Goal: Navigation & Orientation: Find specific page/section

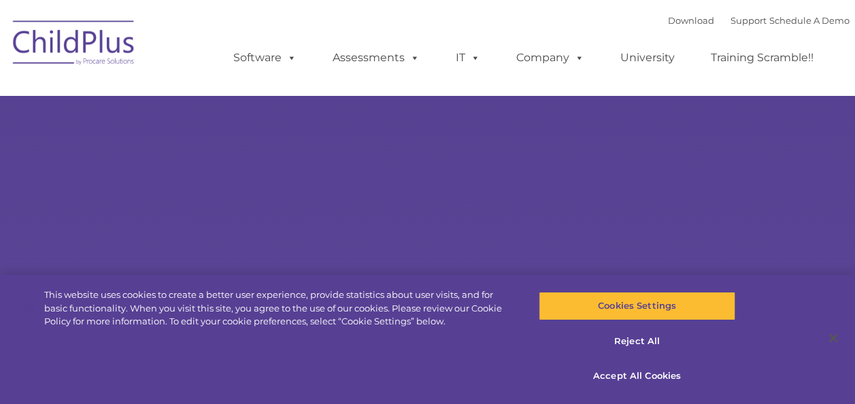
select select "MEDIUM"
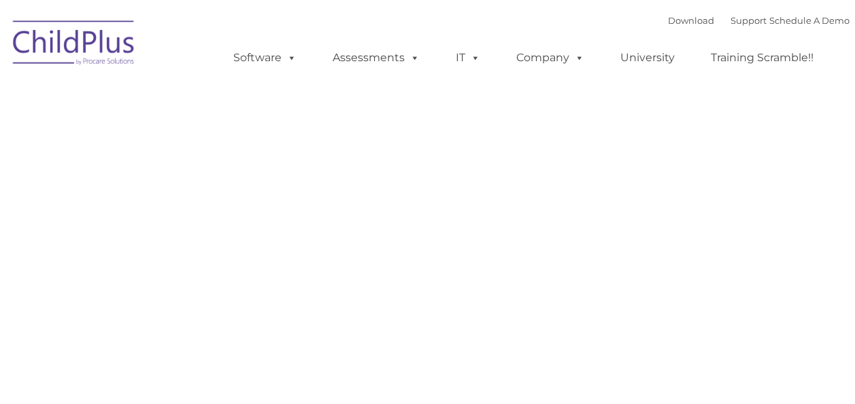
type input ""
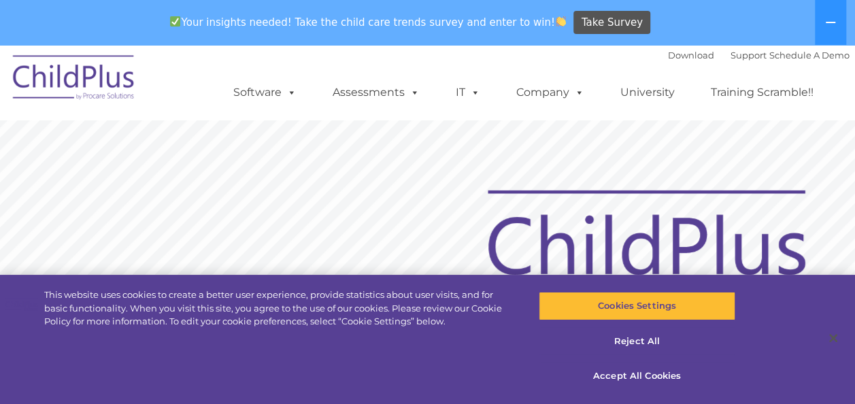
click at [545, 60] on div "Download Support | Schedule A Demo  MENU MENU Software ChildPlus: The original…" at bounding box center [527, 82] width 643 height 75
click at [834, 15] on button at bounding box center [829, 22] width 31 height 45
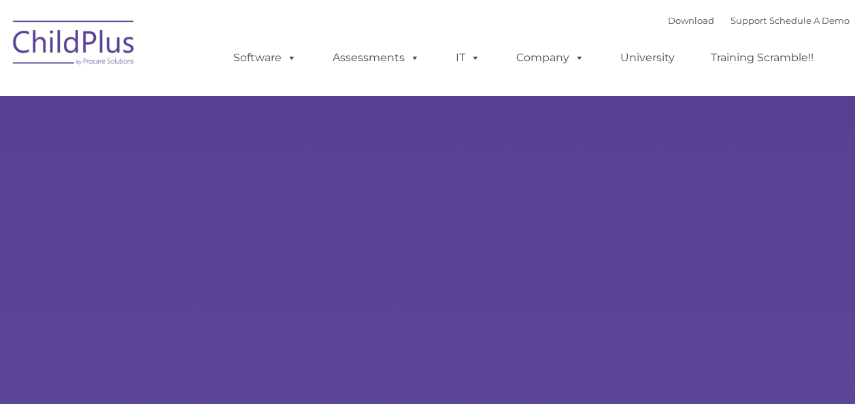
type input ""
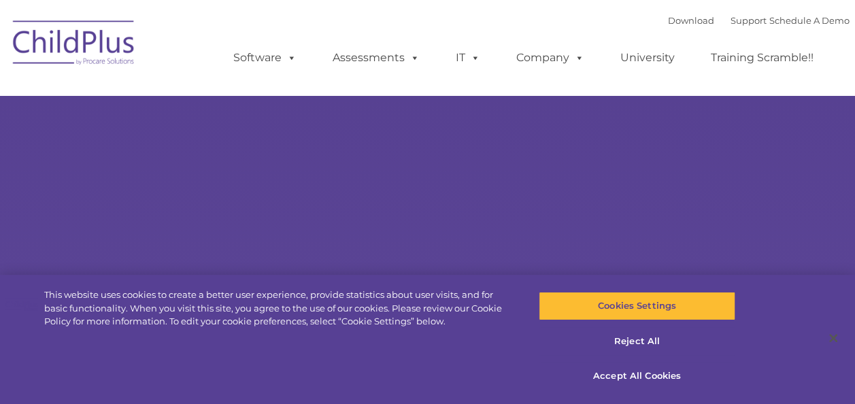
select select "MEDIUM"
